Goal: Task Accomplishment & Management: Manage account settings

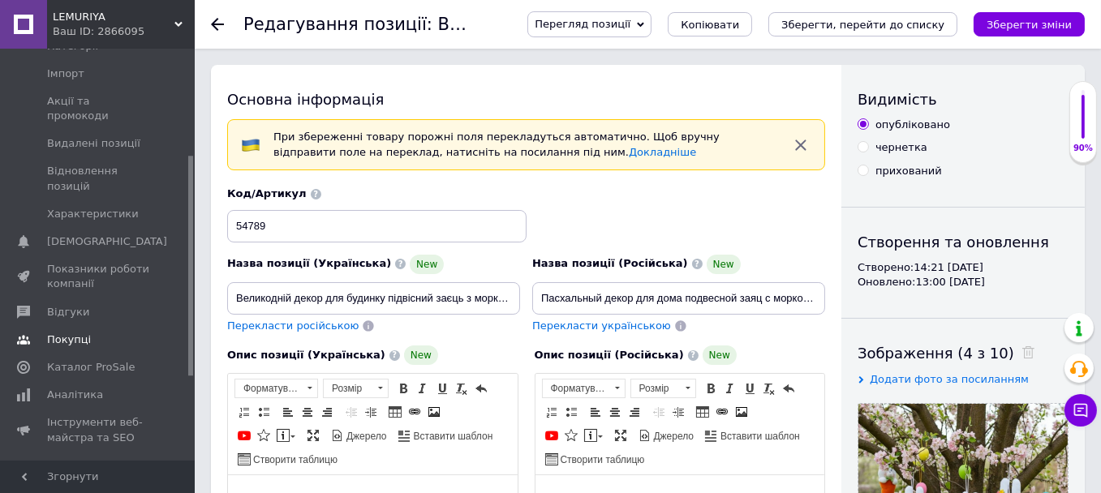
scroll to position [324, 0]
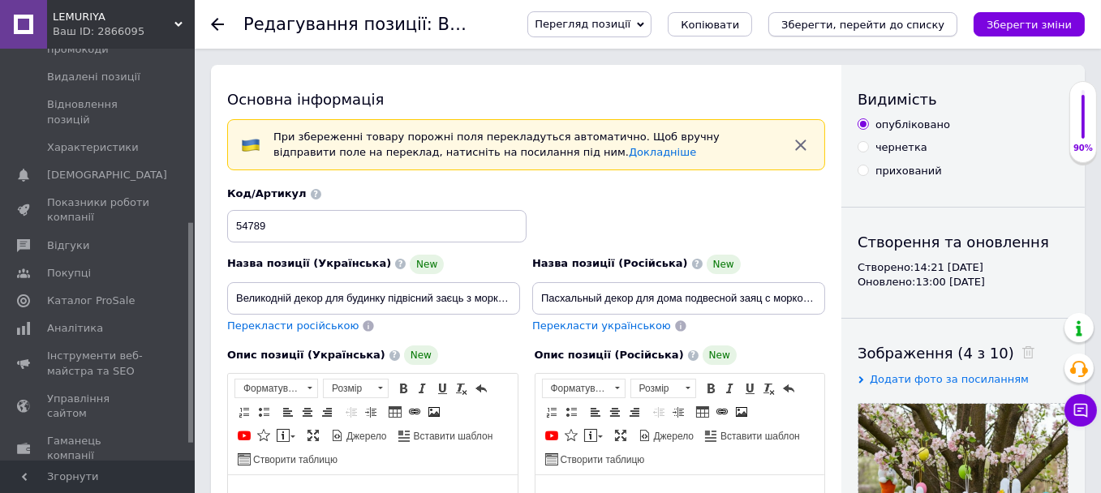
click at [839, 29] on icon "Зберегти, перейти до списку" at bounding box center [862, 25] width 163 height 12
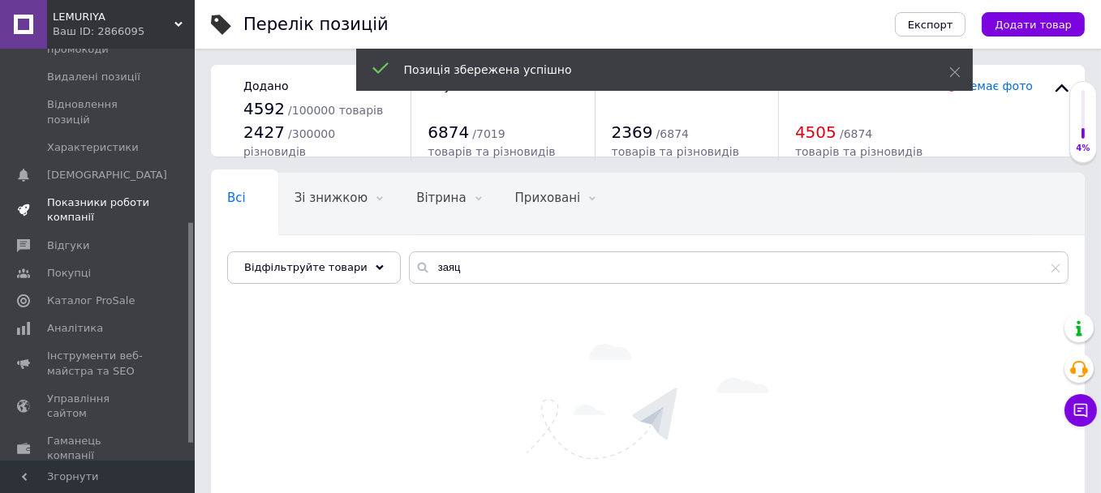
drag, startPoint x: 75, startPoint y: 258, endPoint x: 68, endPoint y: 161, distance: 96.8
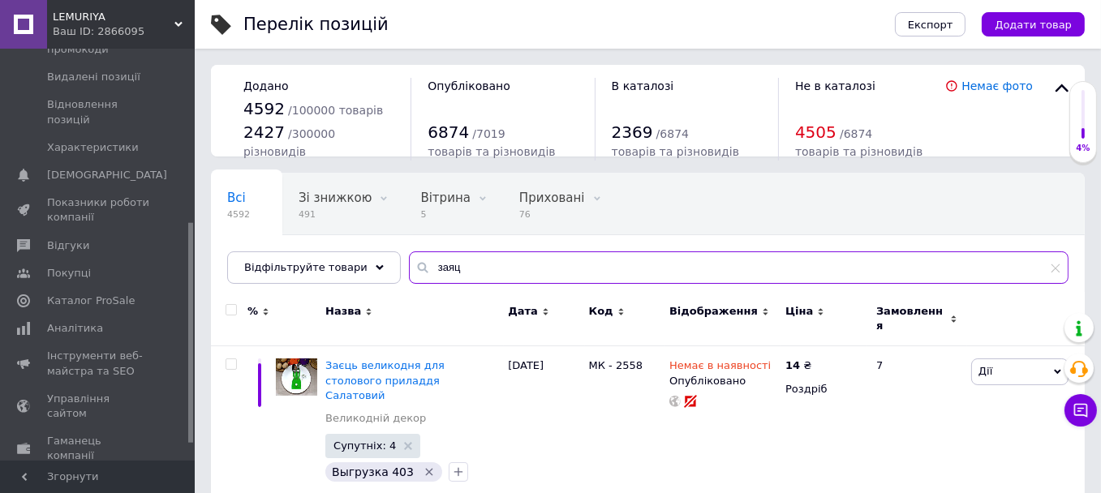
drag, startPoint x: 462, startPoint y: 267, endPoint x: 402, endPoint y: 265, distance: 60.9
click at [409, 265] on div "заяц" at bounding box center [739, 267] width 660 height 32
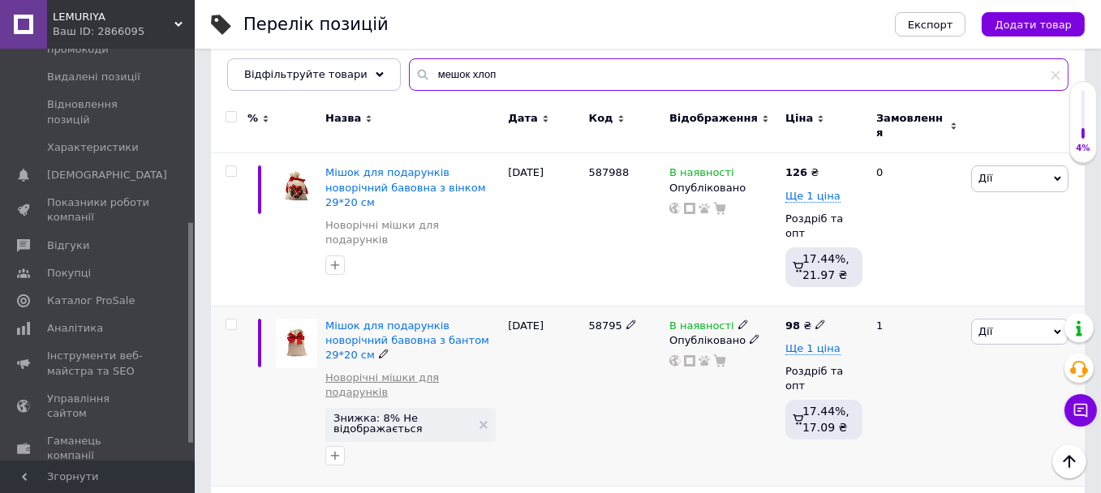
scroll to position [243, 0]
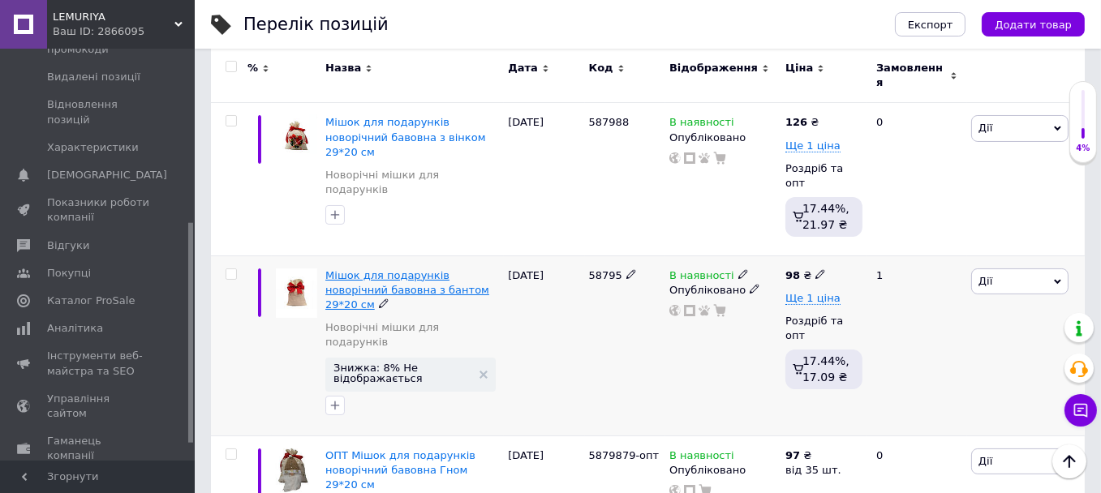
type input "мешок хлоп"
click at [393, 269] on span "Мішок для подарунків новорічний бавовна з бантом 29*20 см" at bounding box center [407, 289] width 164 height 41
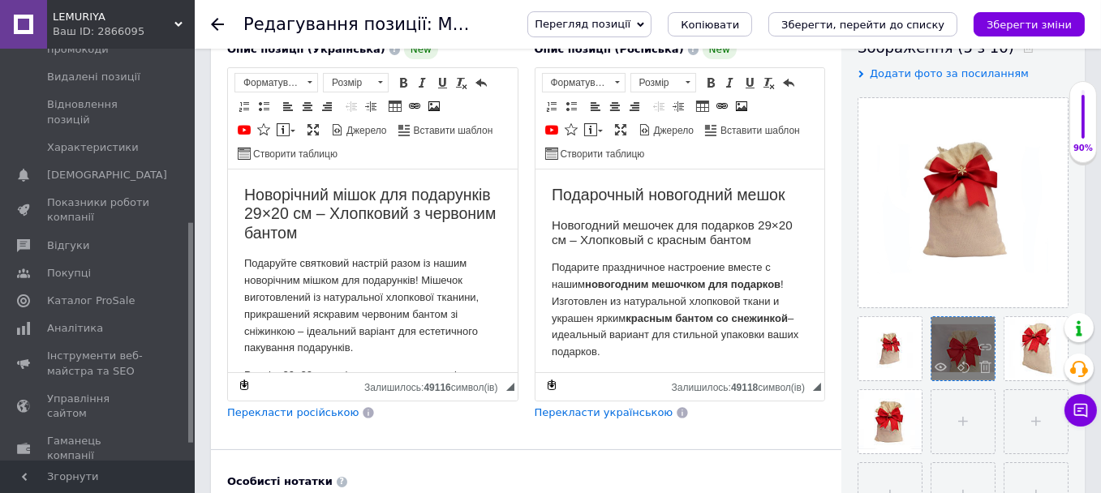
scroll to position [324, 0]
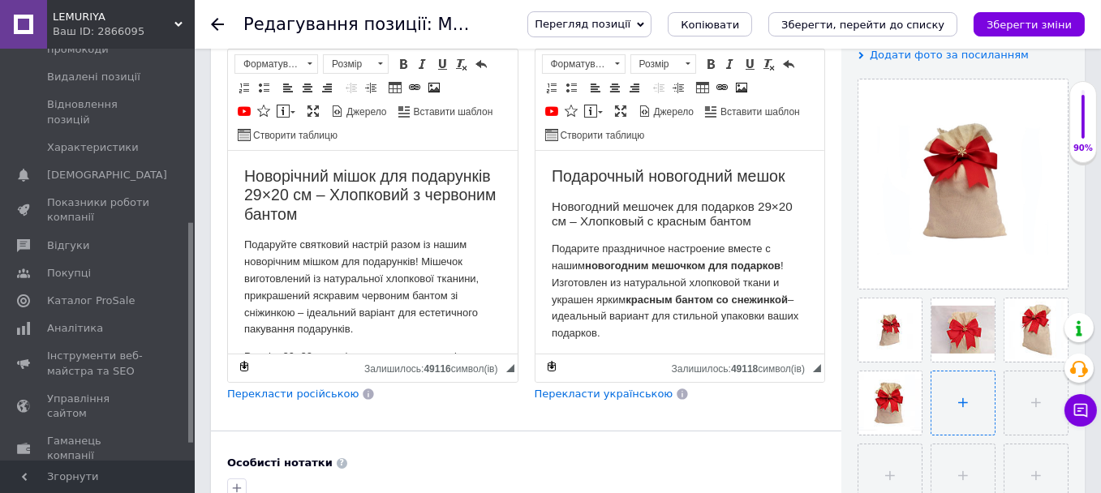
click at [957, 405] on input "file" at bounding box center [962, 403] width 63 height 63
type input "C:\fakepath\завантаження (40).jpg"
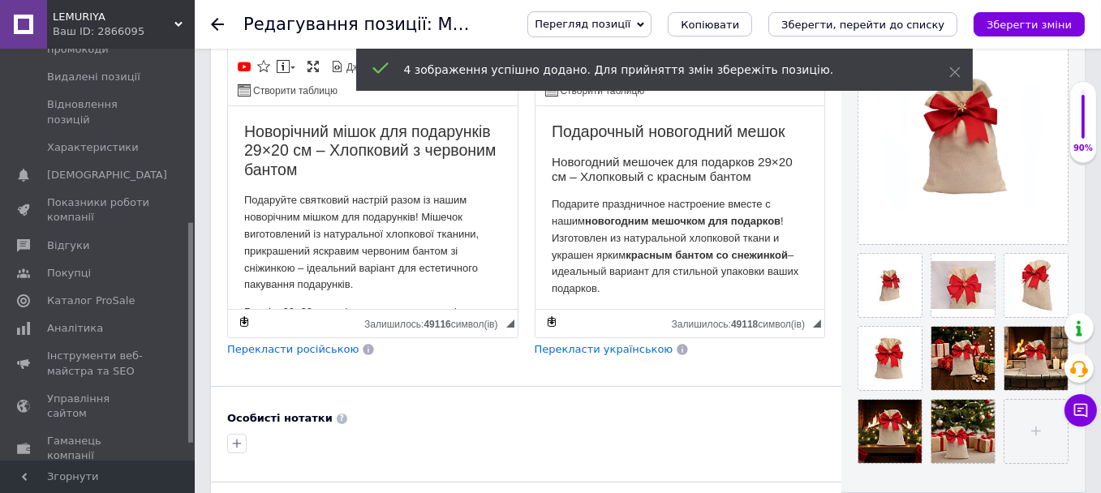
scroll to position [406, 0]
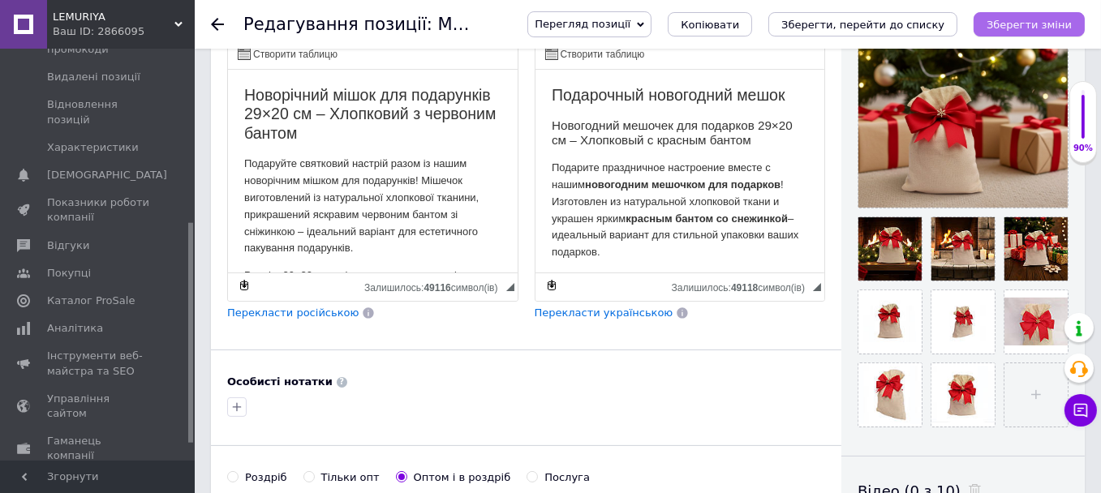
click at [1019, 32] on button "Зберегти зміни" at bounding box center [1028, 24] width 111 height 24
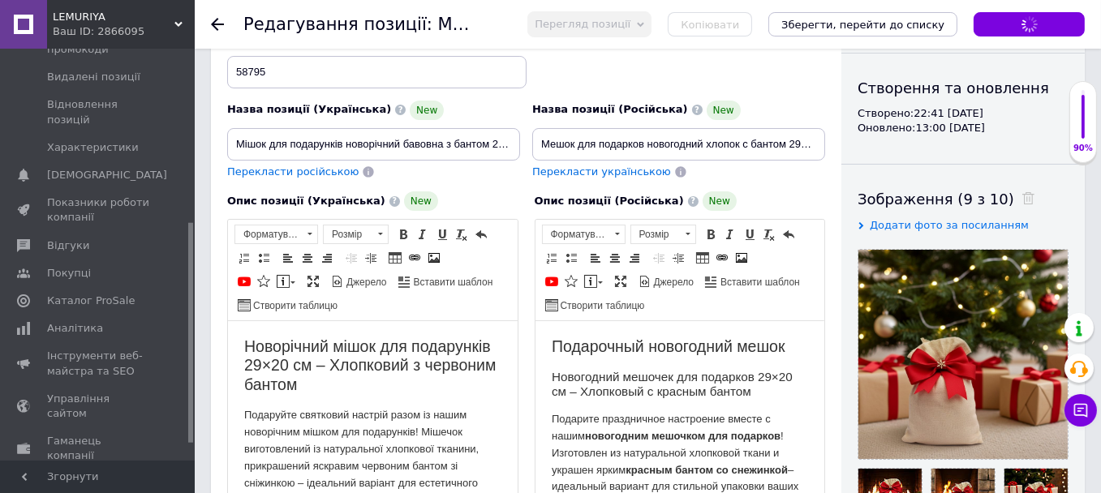
scroll to position [0, 0]
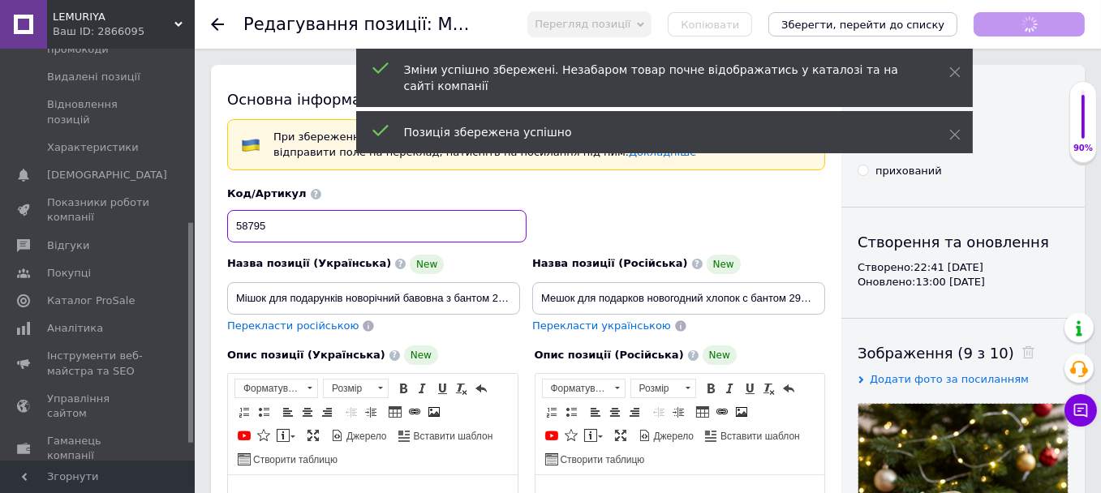
drag, startPoint x: 314, startPoint y: 224, endPoint x: 229, endPoint y: 220, distance: 85.3
click at [229, 220] on input "58795" at bounding box center [376, 226] width 299 height 32
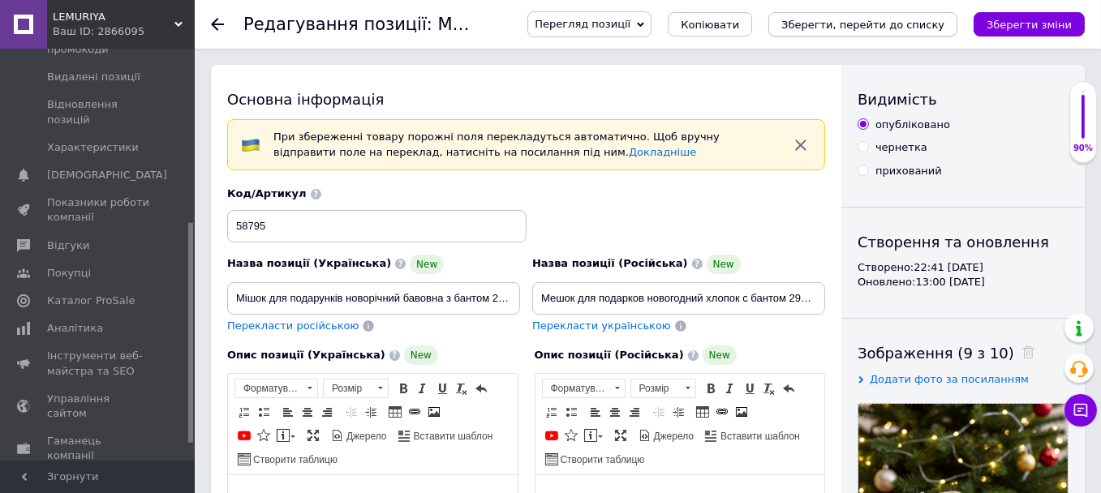
click at [866, 24] on icon "Зберегти, перейти до списку" at bounding box center [862, 25] width 163 height 12
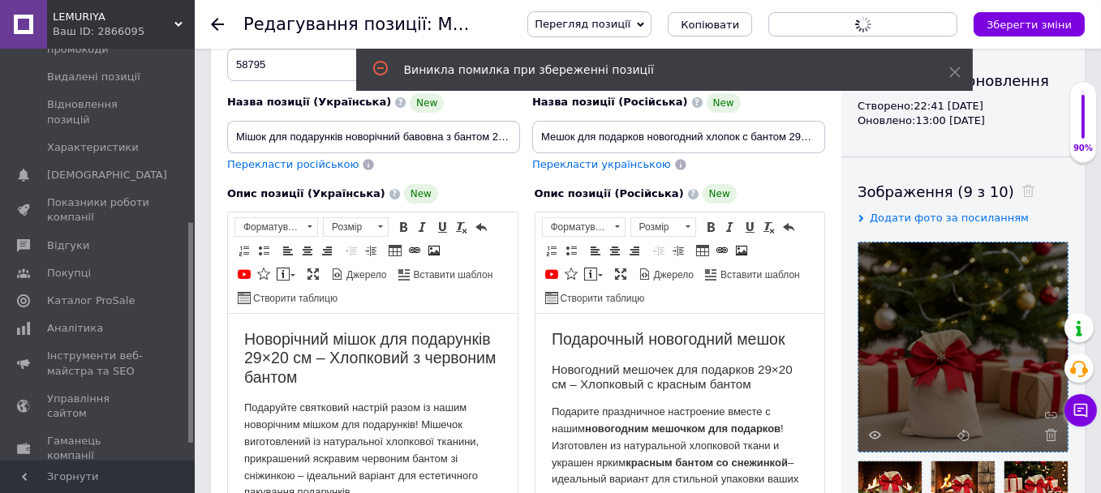
scroll to position [81, 0]
